Goal: Information Seeking & Learning: Learn about a topic

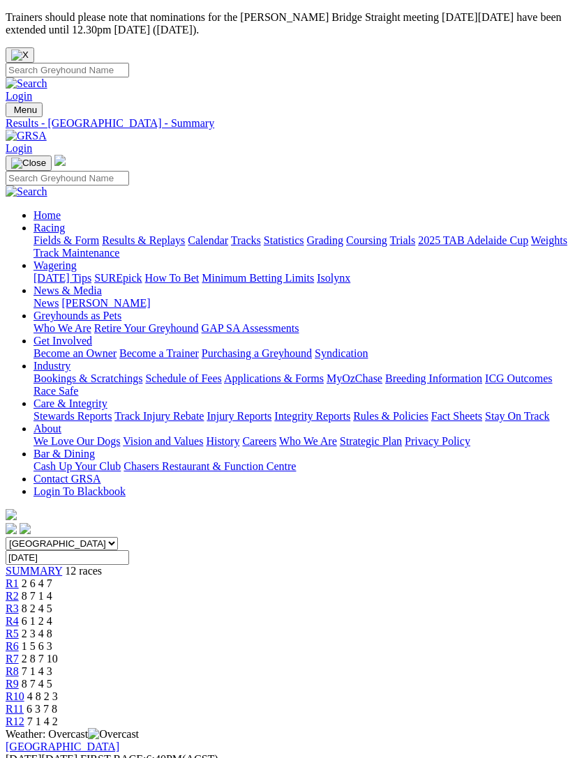
click at [19, 578] on link "R1" at bounding box center [12, 584] width 13 height 12
click at [334, 640] on div "R6 1 5 6 3" at bounding box center [291, 646] width 571 height 13
click at [19, 653] on link "R7" at bounding box center [12, 659] width 13 height 12
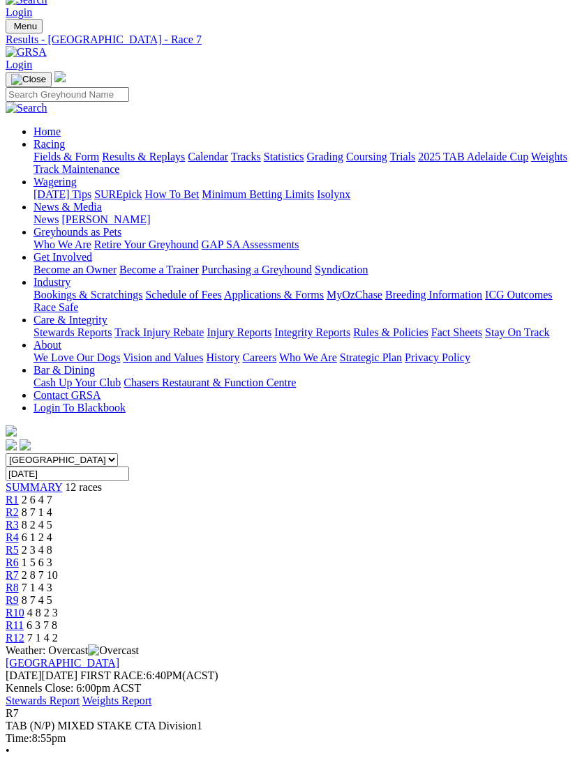
scroll to position [87, 0]
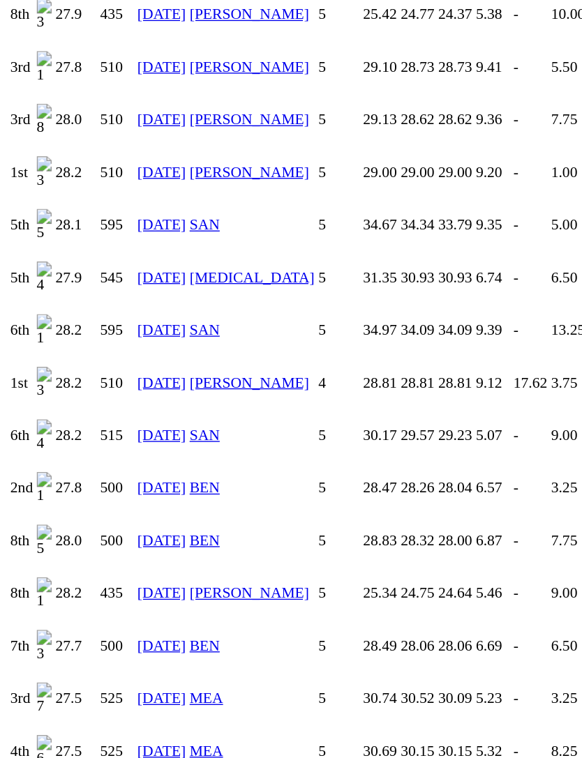
scroll to position [4034, 0]
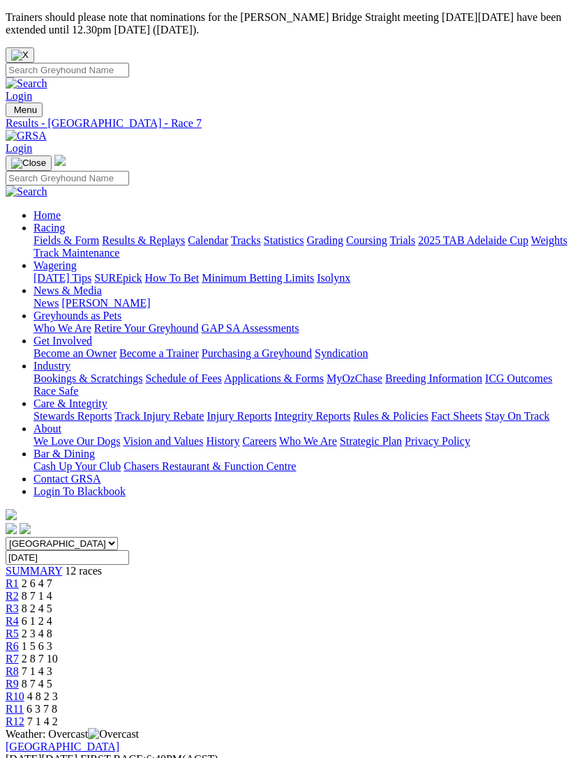
scroll to position [132, 0]
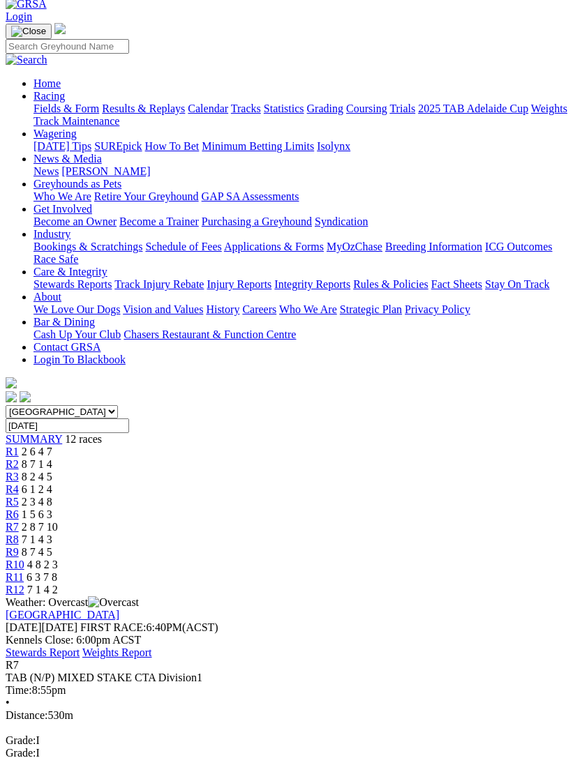
click at [52, 483] on span "6 1 2 4" at bounding box center [37, 489] width 31 height 12
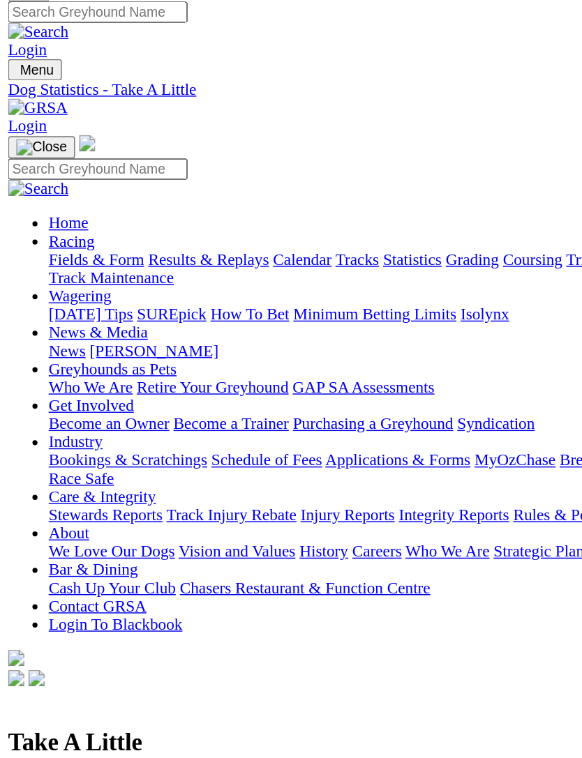
scroll to position [55, 0]
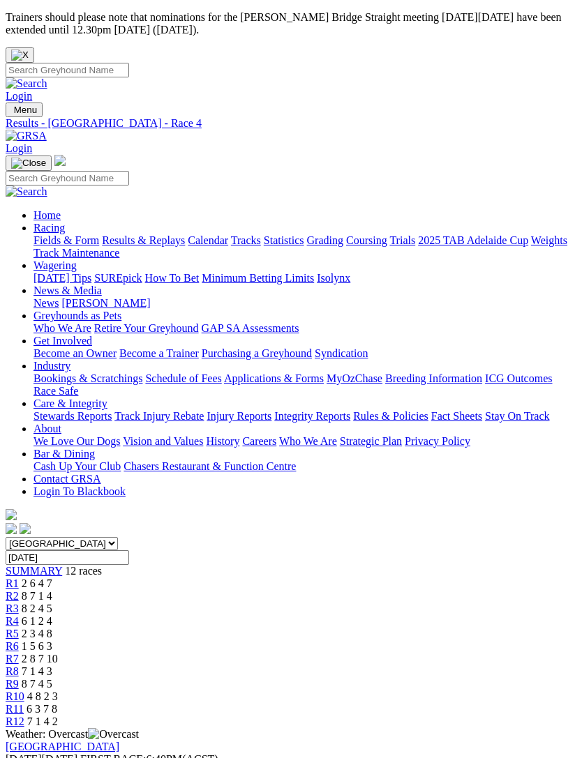
scroll to position [0, 36]
click at [534, 703] on div "R11 6 3 7 8" at bounding box center [291, 709] width 571 height 13
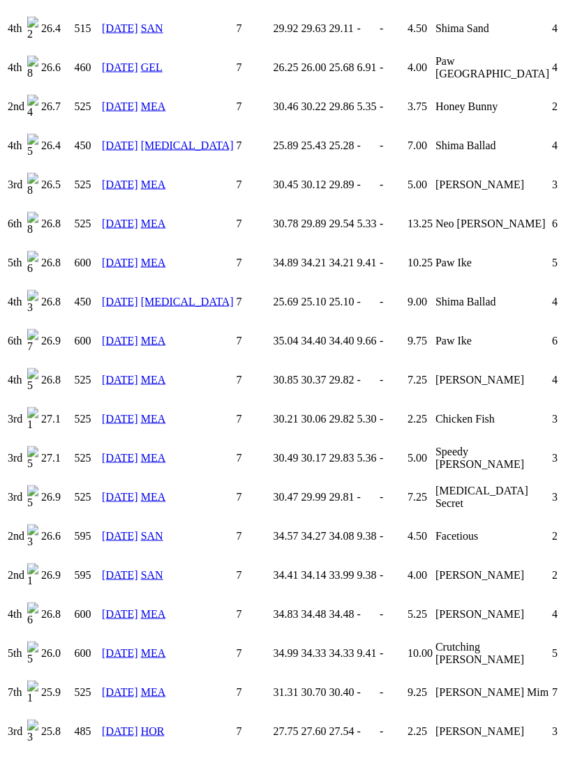
scroll to position [1970, 0]
